Goal: Information Seeking & Learning: Learn about a topic

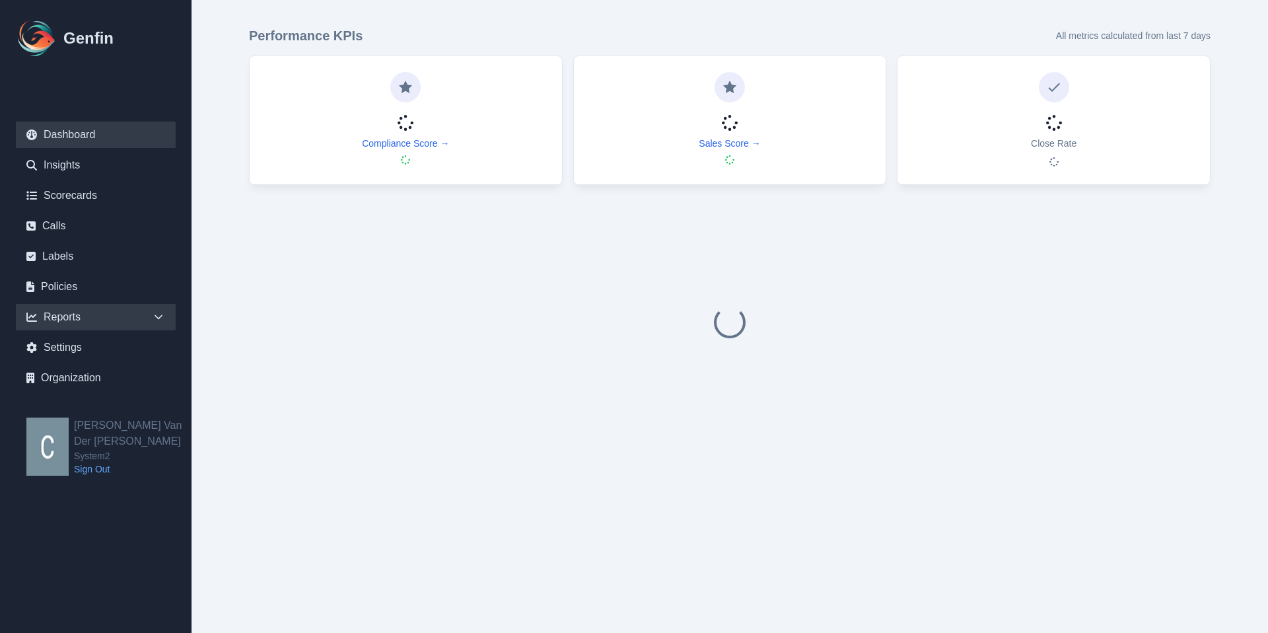
click at [154, 314] on icon at bounding box center [158, 316] width 13 height 13
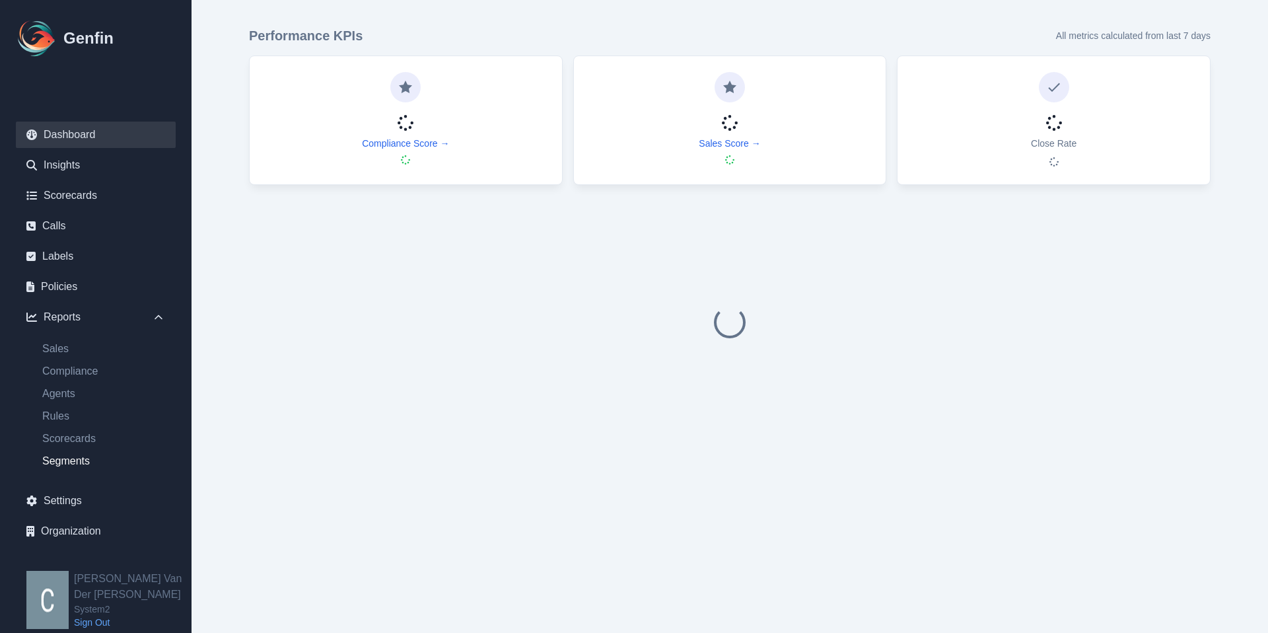
click at [71, 462] on link "Segments" at bounding box center [104, 461] width 144 height 16
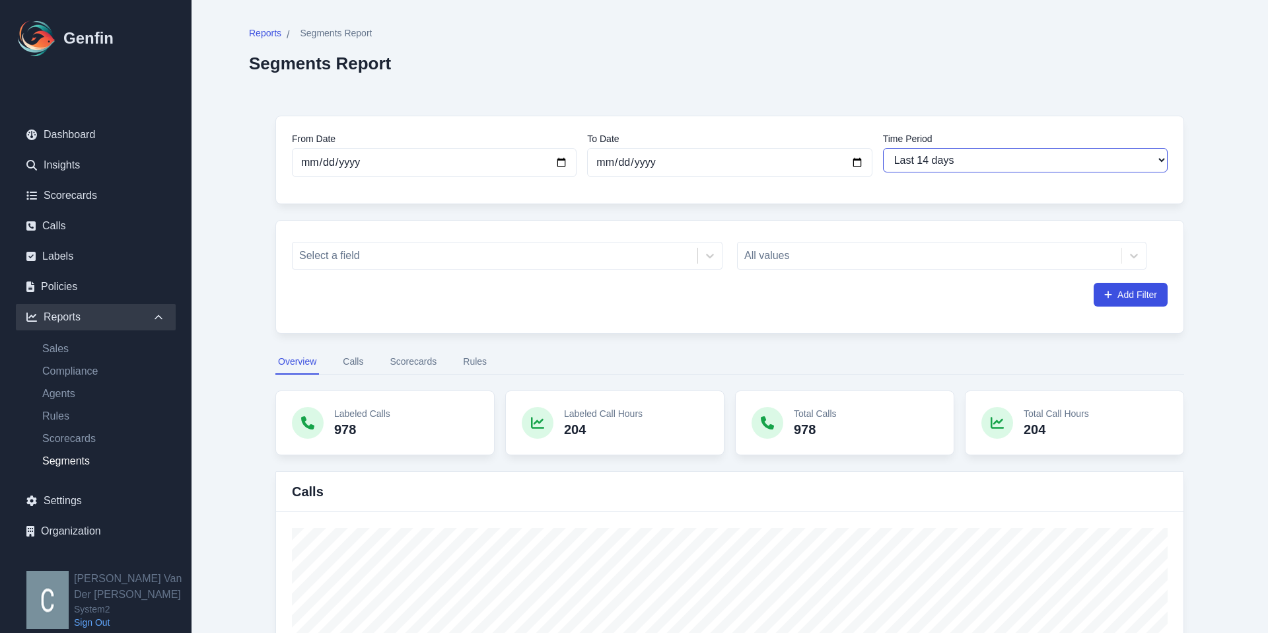
click at [938, 161] on select "Last 7 days Last 14 days Last 30 days Last 90 days Last 180 days Last 365 days …" at bounding box center [1025, 160] width 285 height 24
select select "30"
click at [883, 148] on select "Last 7 days Last 14 days Last 30 days Last 90 days Last 180 days Last 365 days …" at bounding box center [1025, 160] width 285 height 24
type input "[DATE]"
click at [707, 255] on icon at bounding box center [710, 256] width 8 height 5
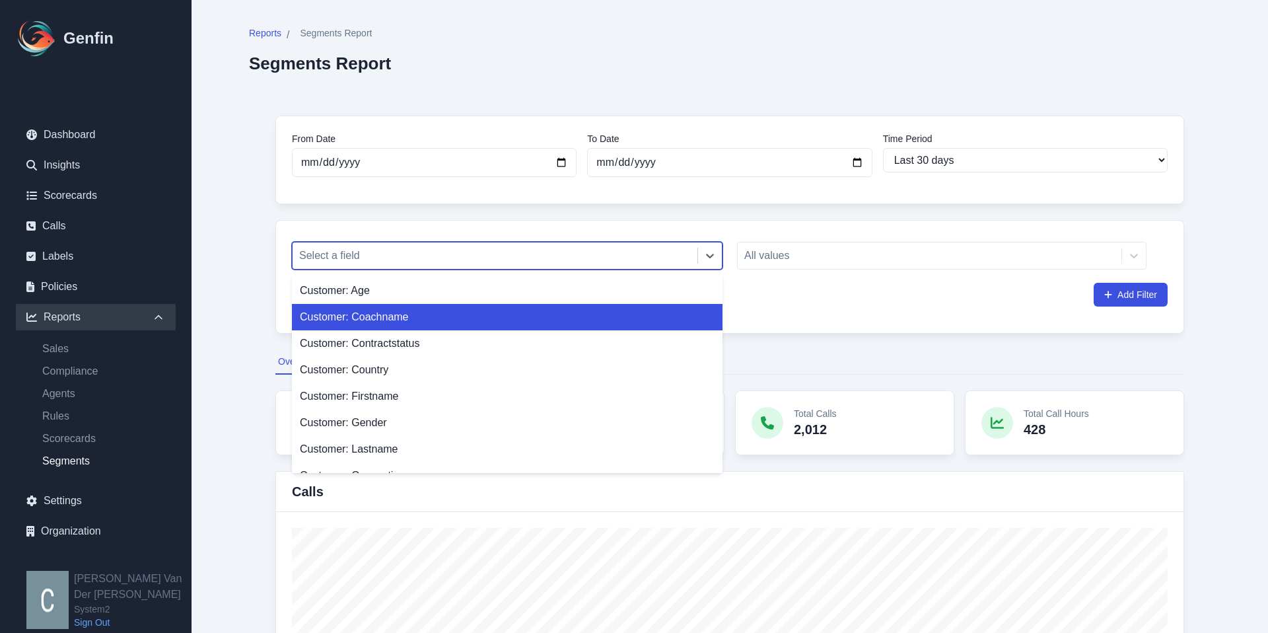
click at [412, 320] on div "Customer: Coachname" at bounding box center [507, 317] width 431 height 26
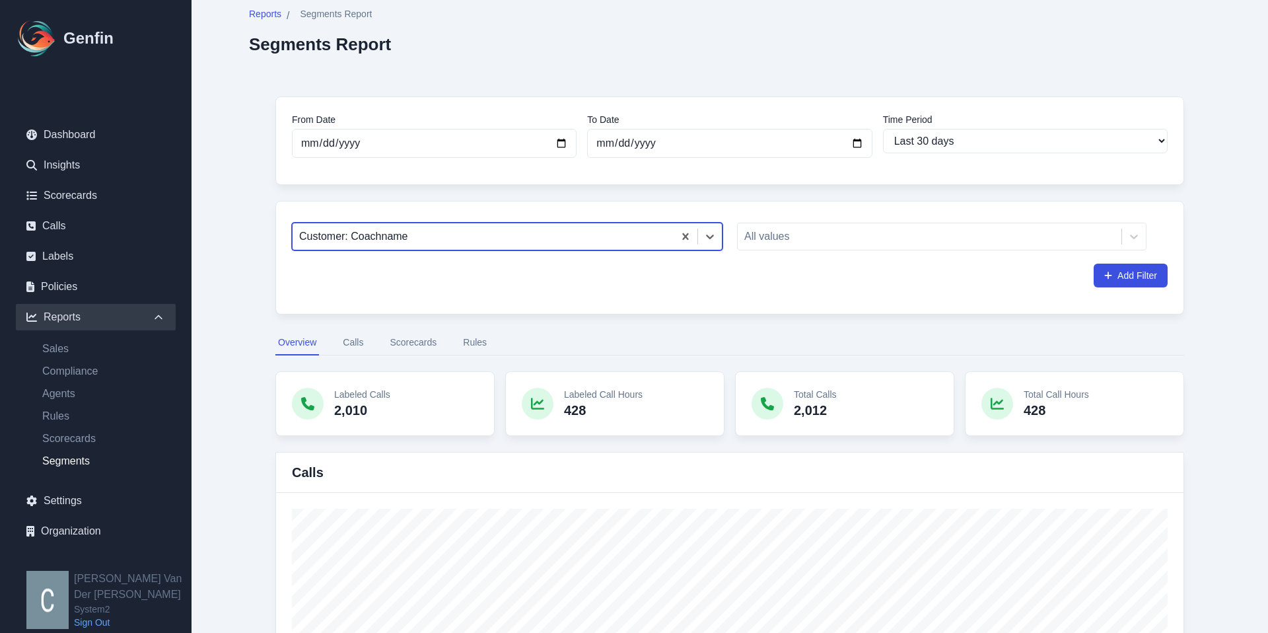
scroll to position [28, 0]
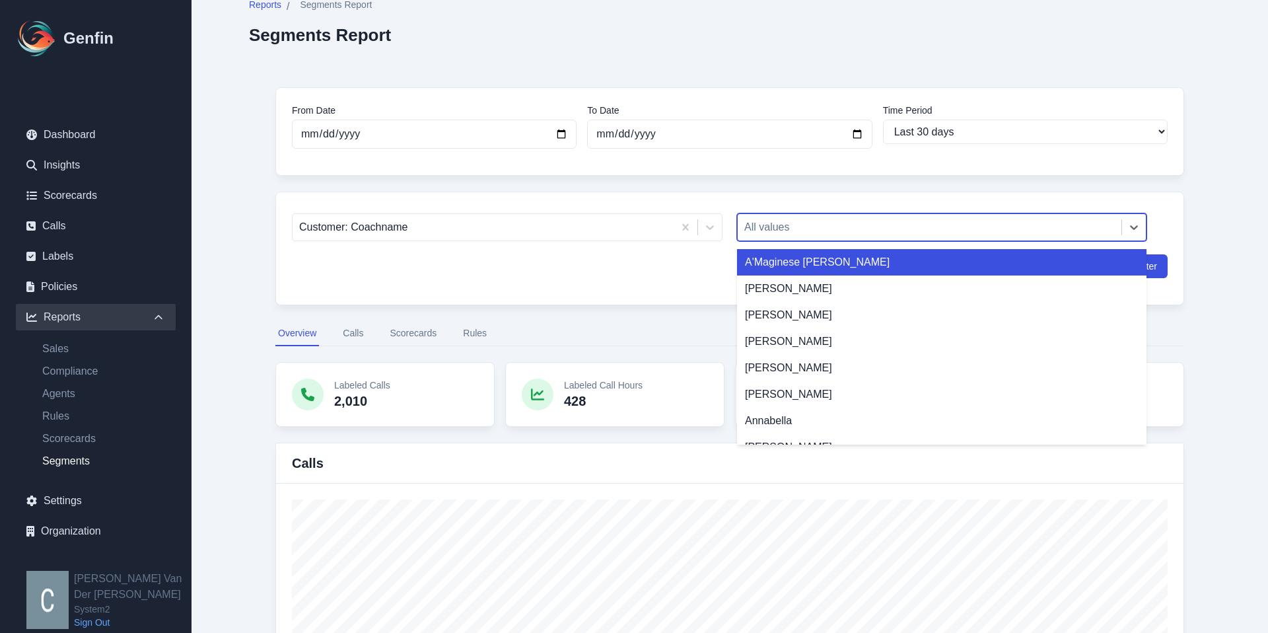
click at [962, 231] on div at bounding box center [929, 227] width 371 height 18
type input "da"
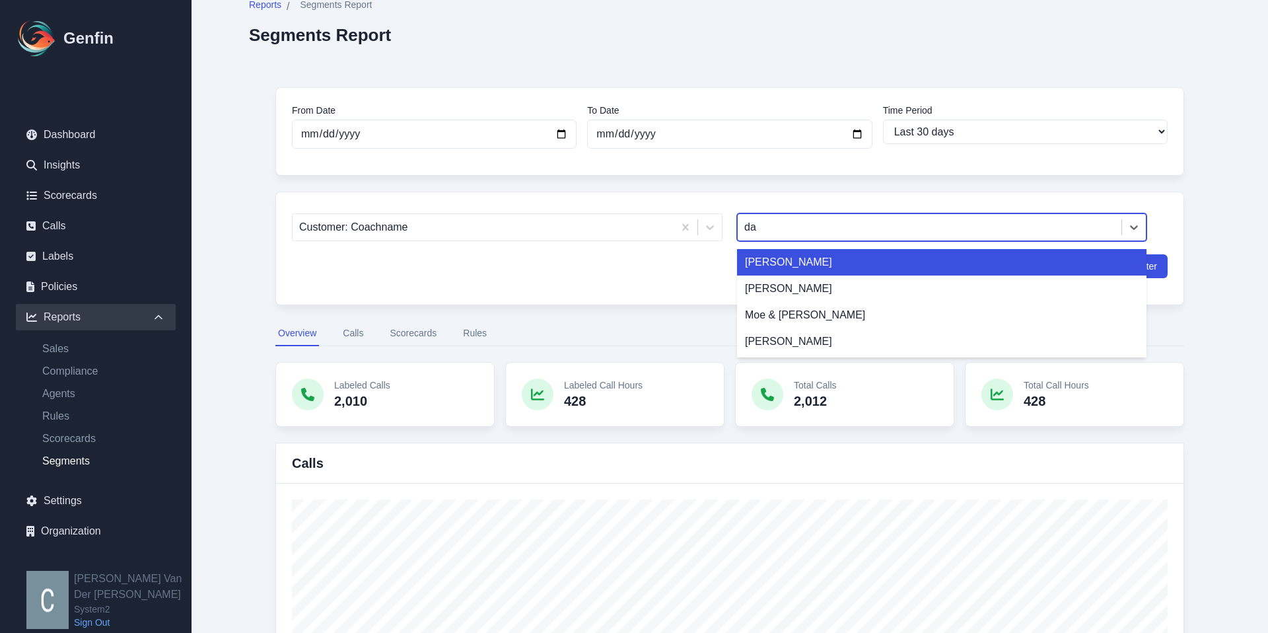
click at [772, 264] on div "[PERSON_NAME]" at bounding box center [942, 262] width 410 height 26
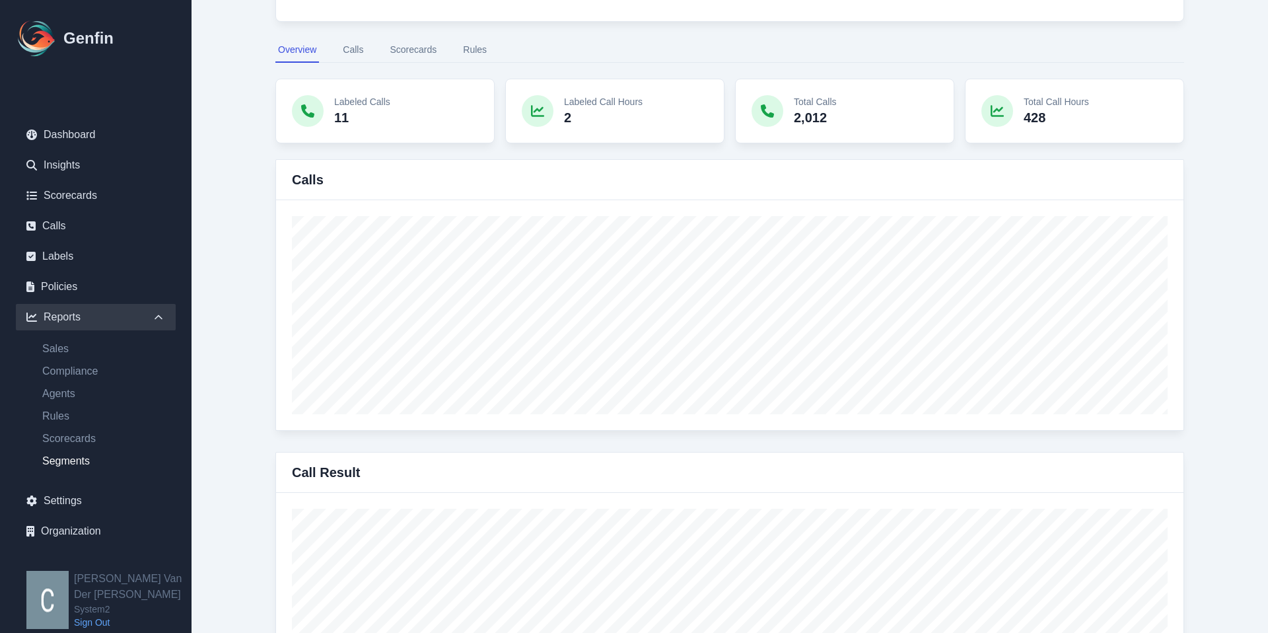
scroll to position [182, 0]
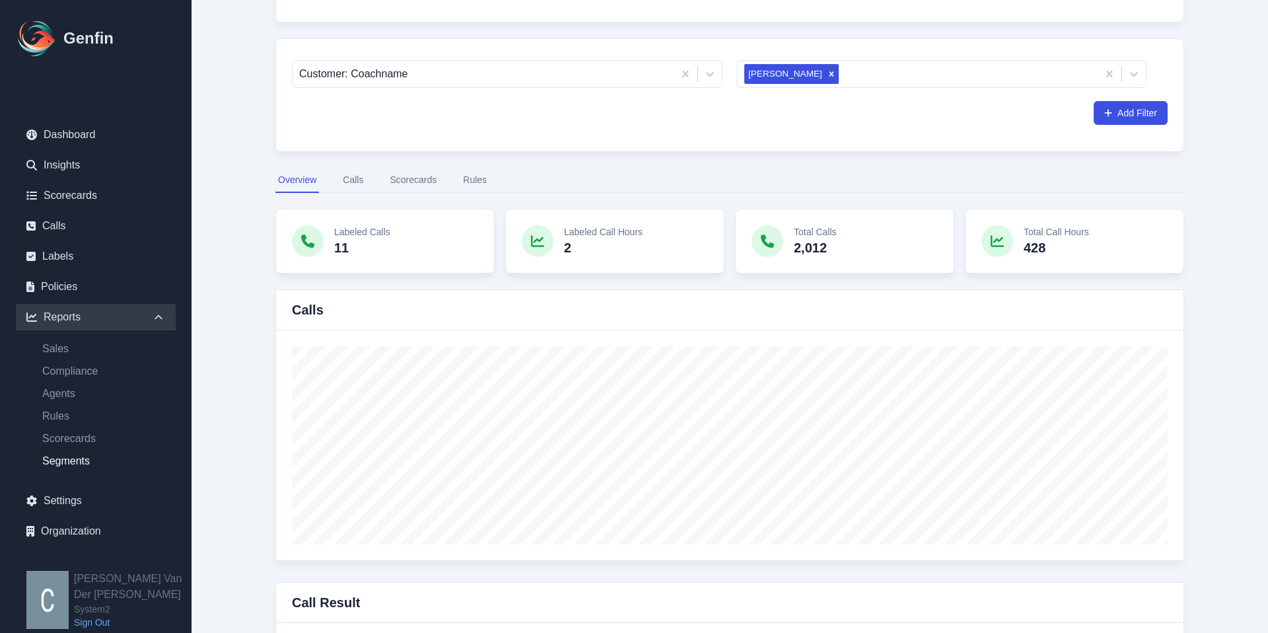
click at [353, 184] on button "Calls" at bounding box center [353, 180] width 26 height 25
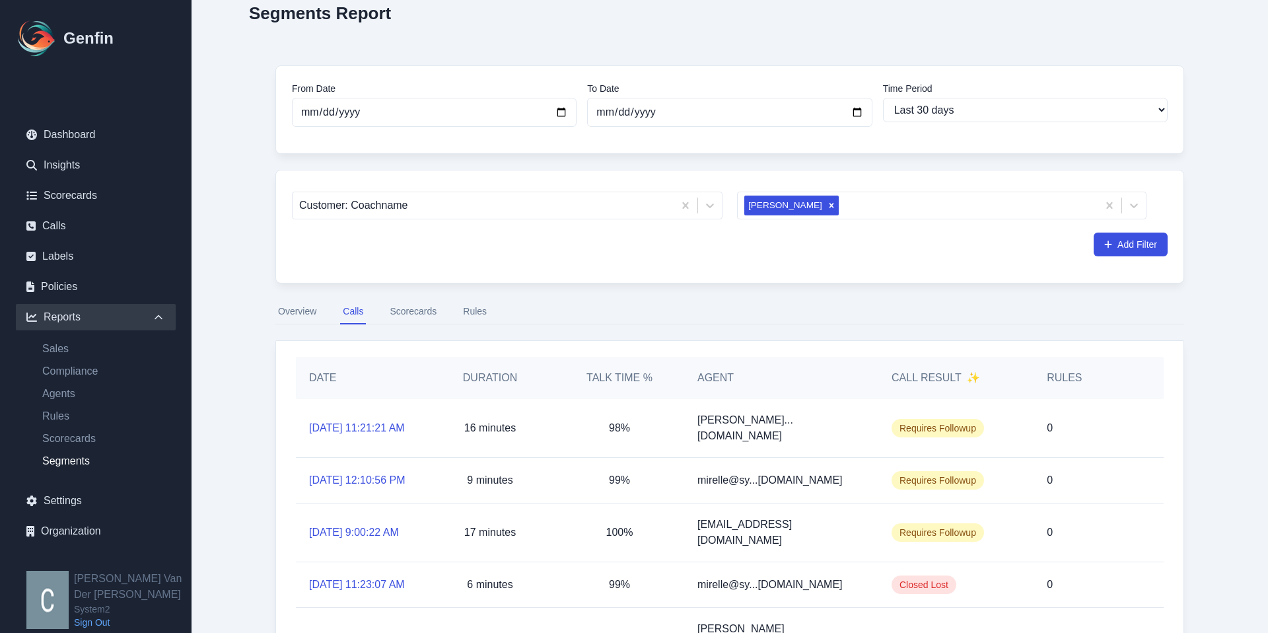
scroll to position [64, 0]
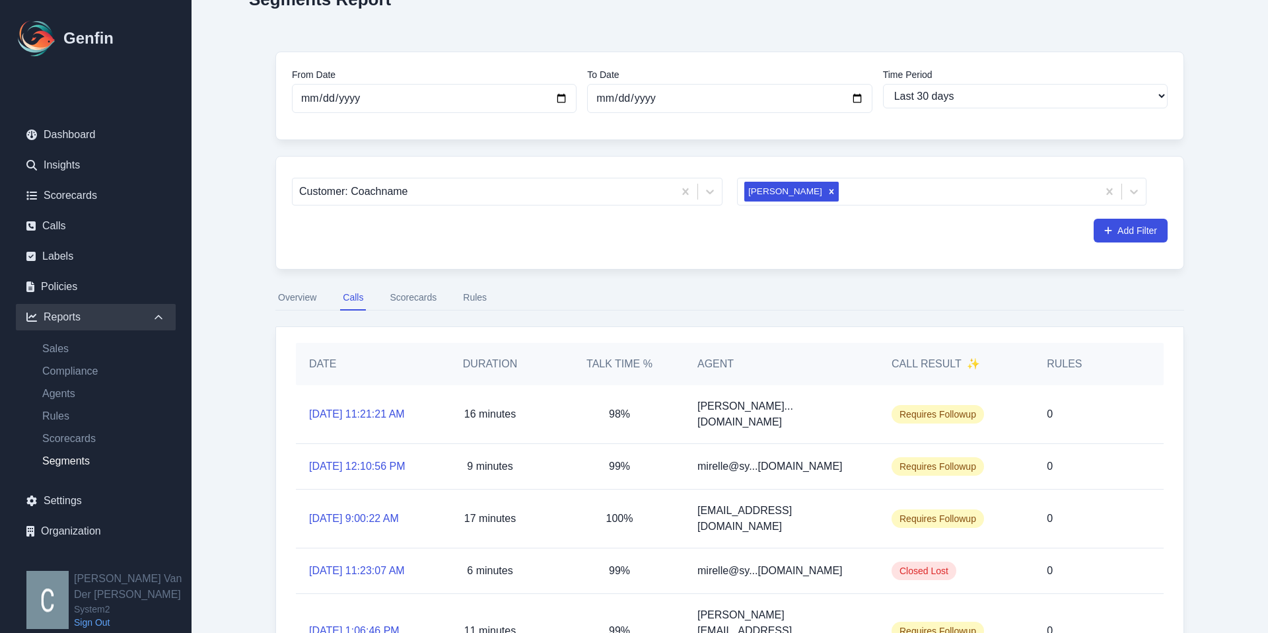
click at [425, 290] on button "Scorecards" at bounding box center [413, 297] width 52 height 25
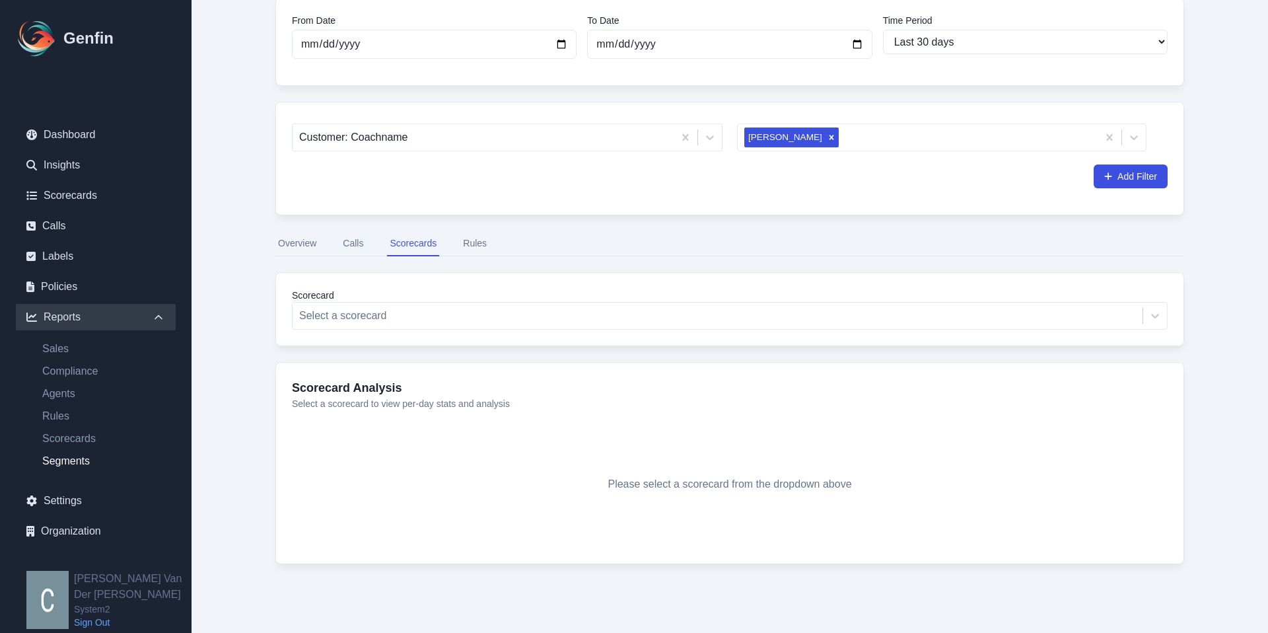
scroll to position [124, 0]
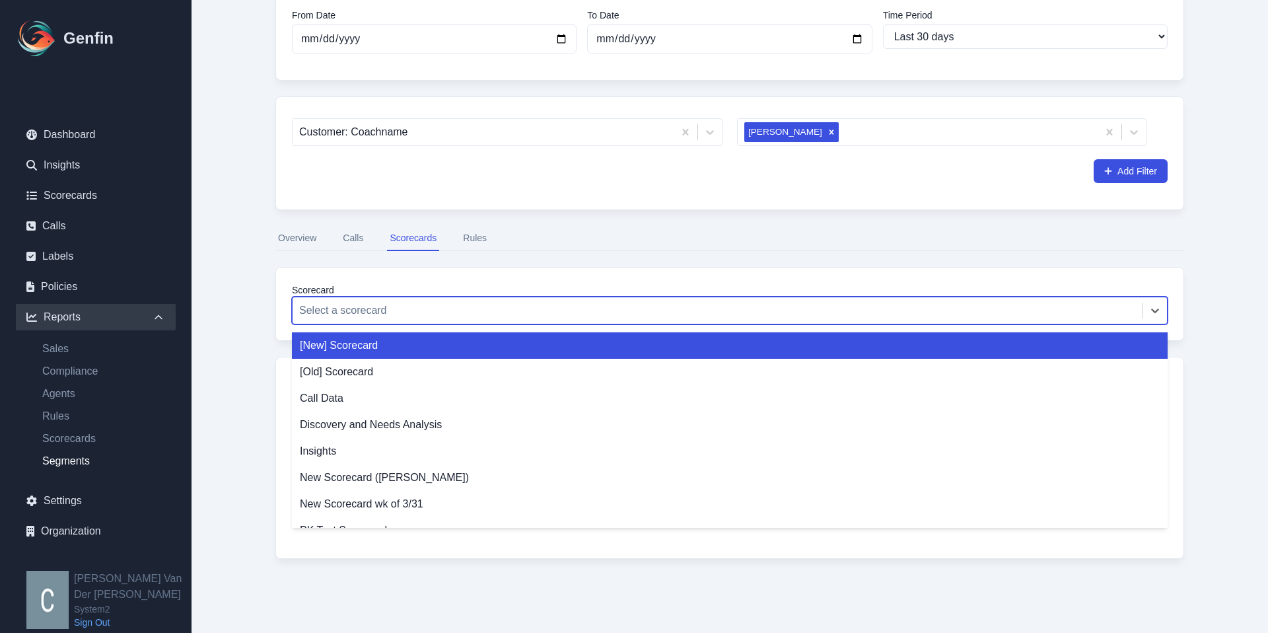
click at [527, 314] on div at bounding box center [717, 310] width 837 height 18
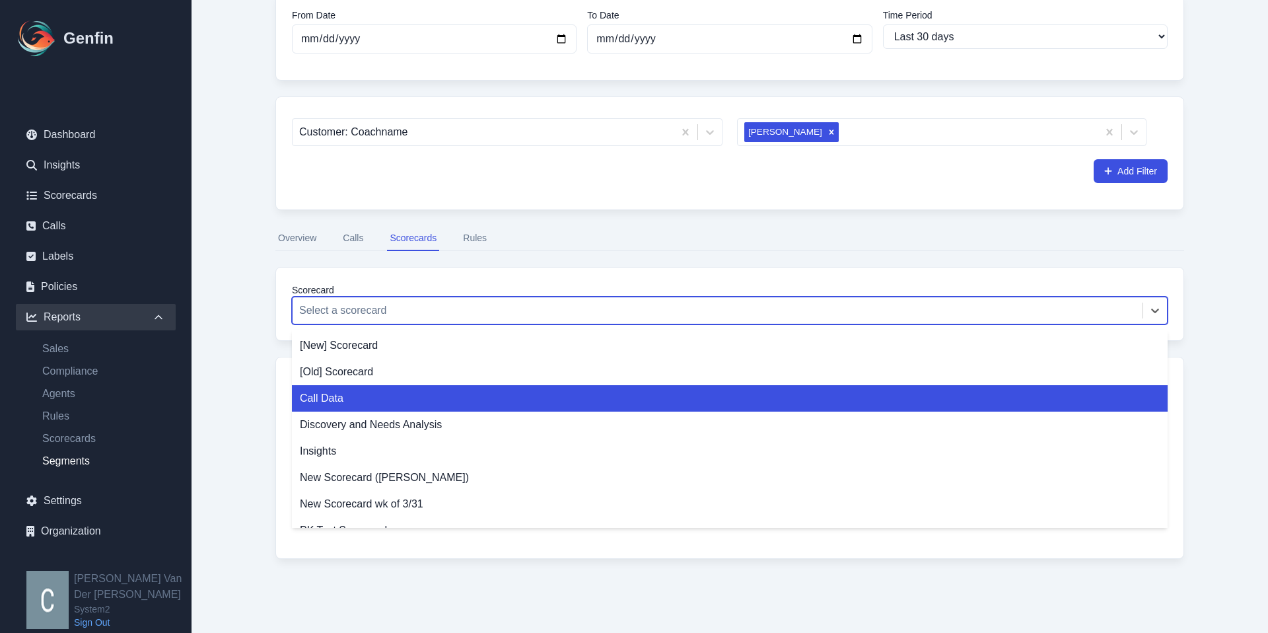
click at [340, 404] on div "Call Data" at bounding box center [730, 398] width 876 height 26
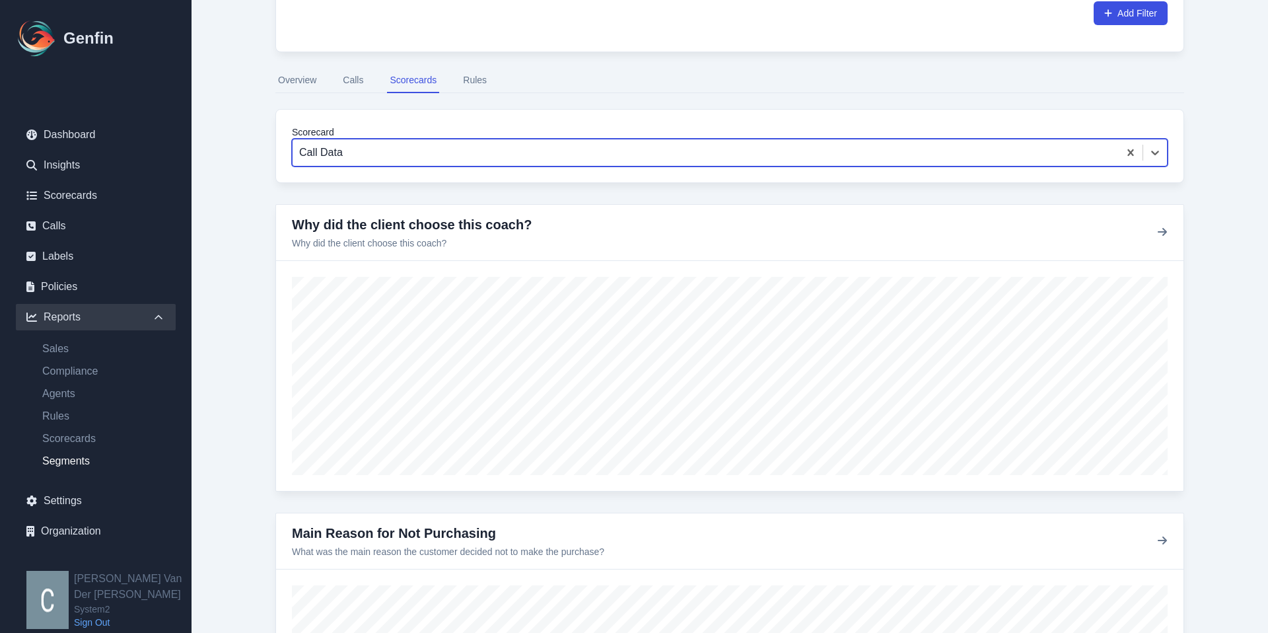
scroll to position [289, 0]
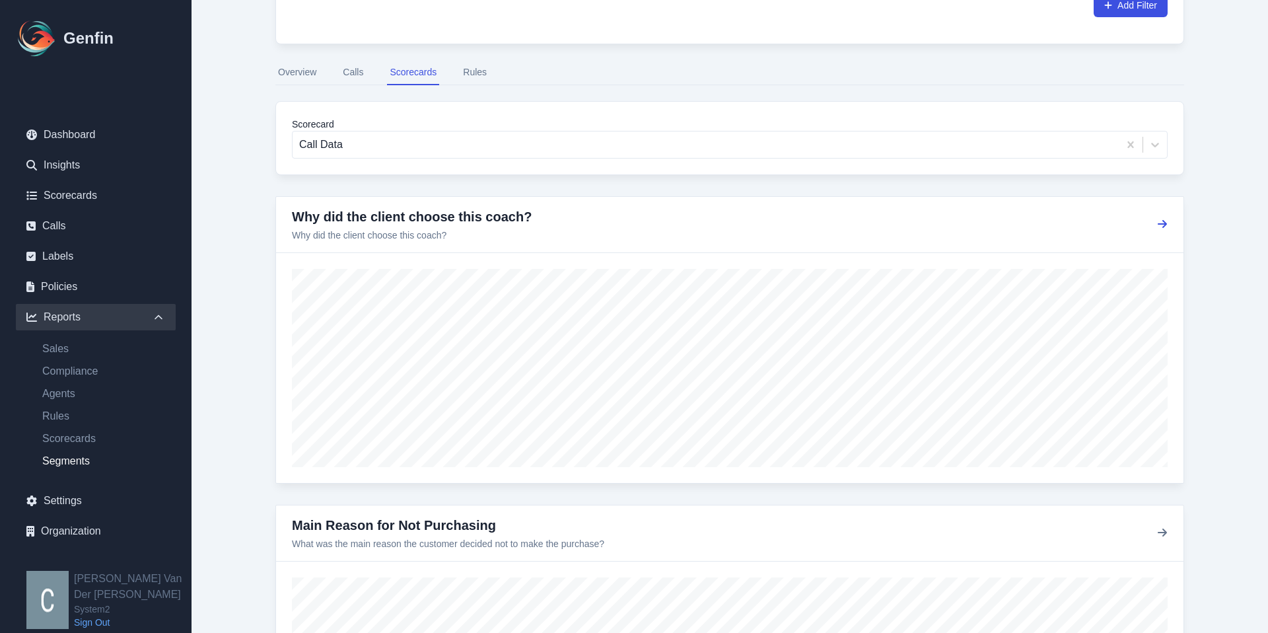
click at [1161, 225] on icon "button" at bounding box center [1162, 224] width 9 height 8
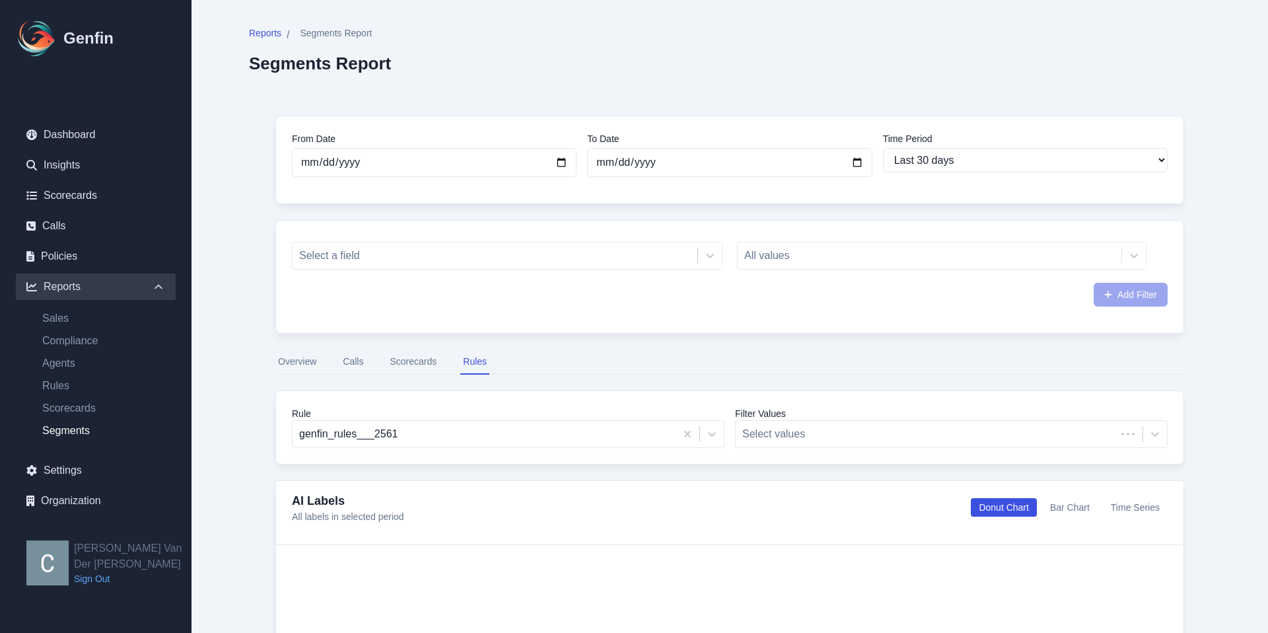
select select "30"
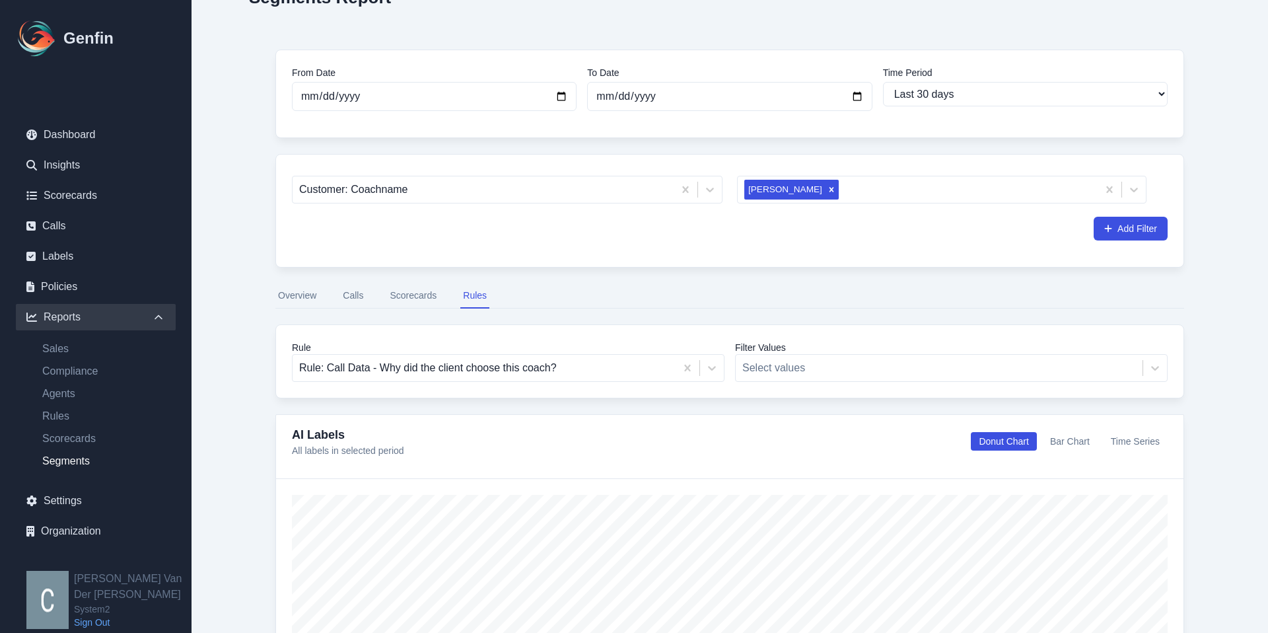
scroll to position [65, 0]
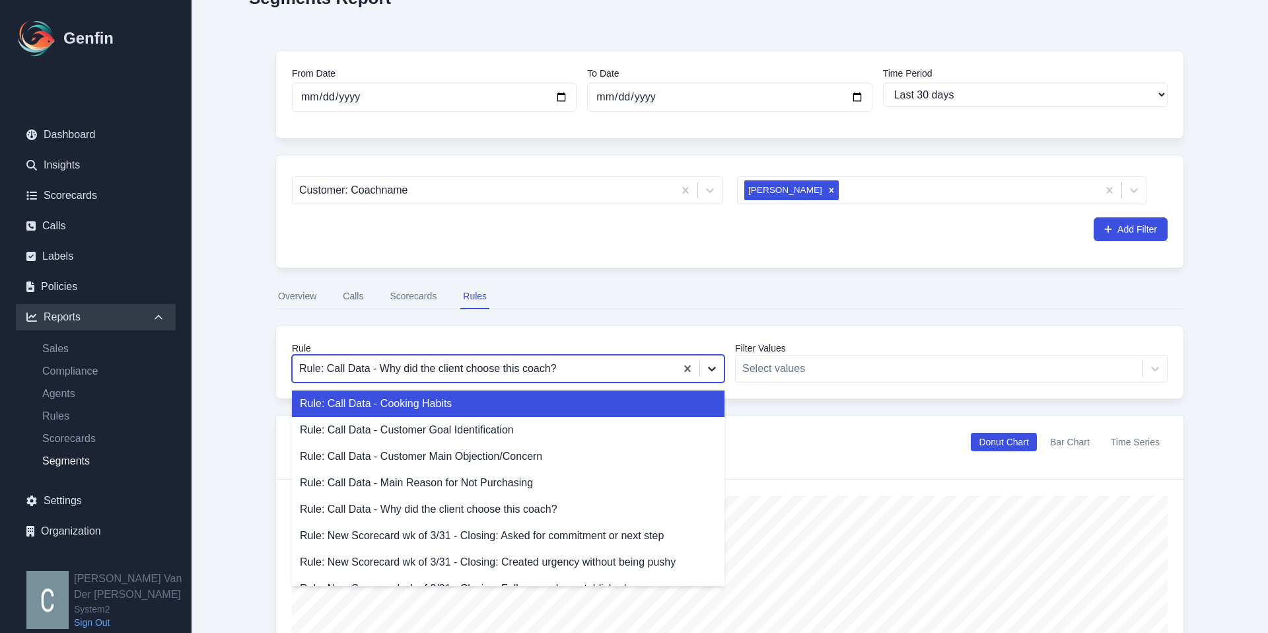
click at [717, 371] on icon at bounding box center [711, 368] width 13 height 13
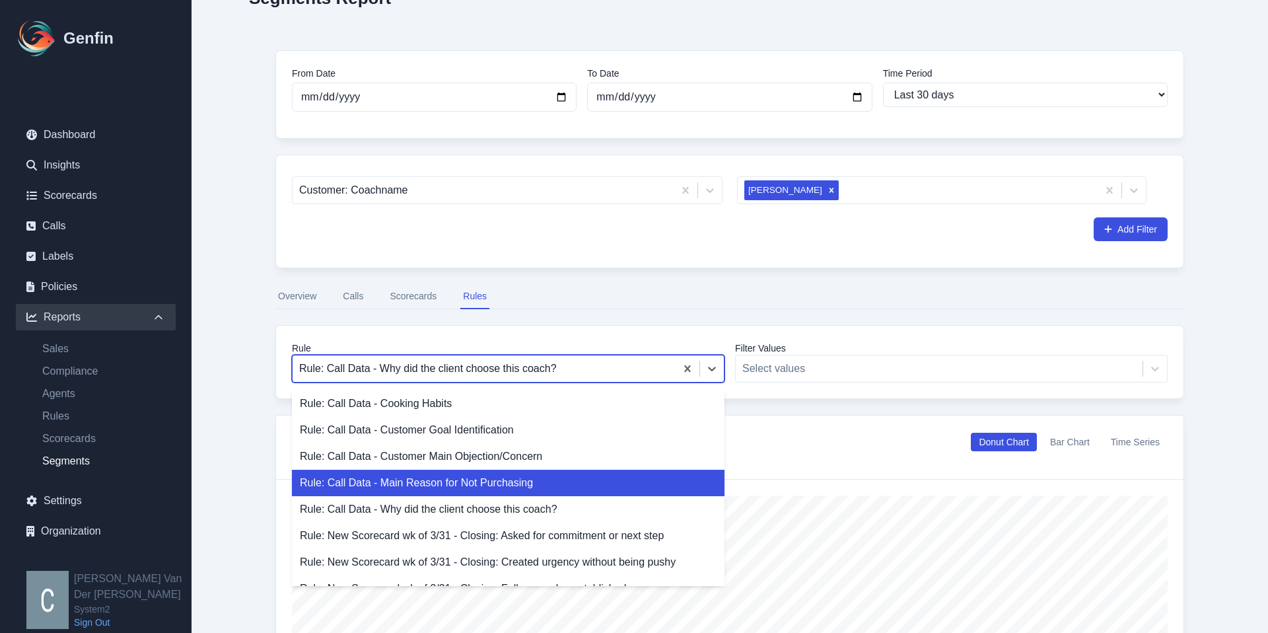
click at [470, 489] on div "Rule: Call Data - Main Reason for Not Purchasing" at bounding box center [508, 483] width 433 height 26
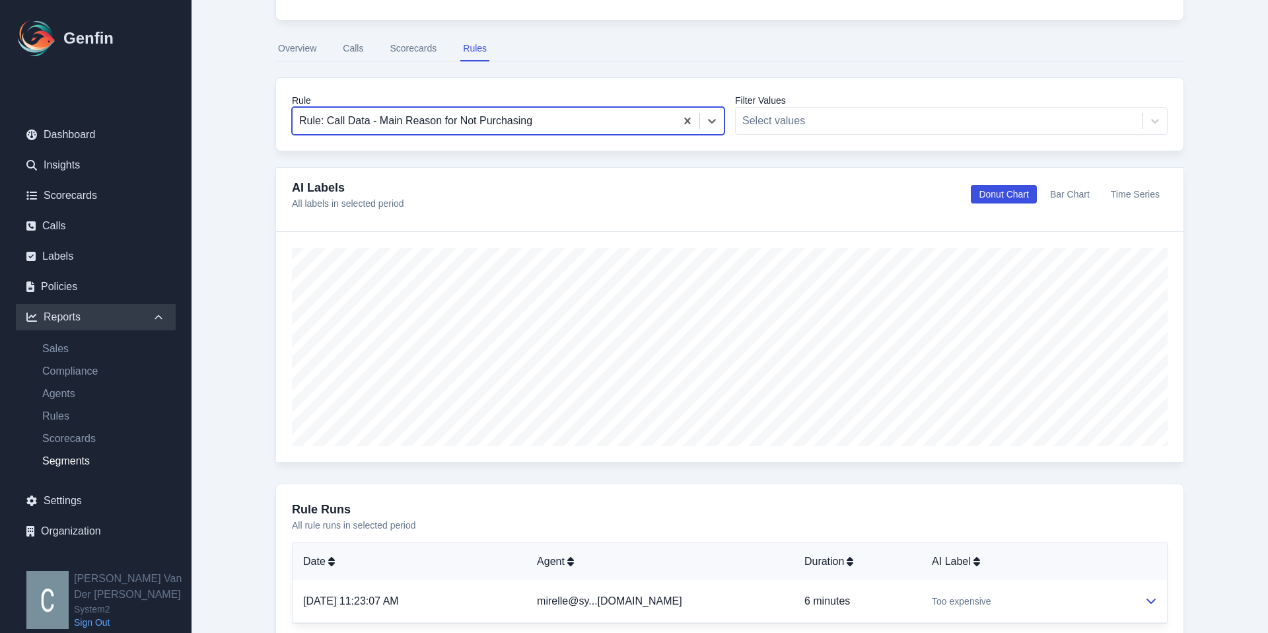
scroll to position [26, 0]
